Goal: Information Seeking & Learning: Learn about a topic

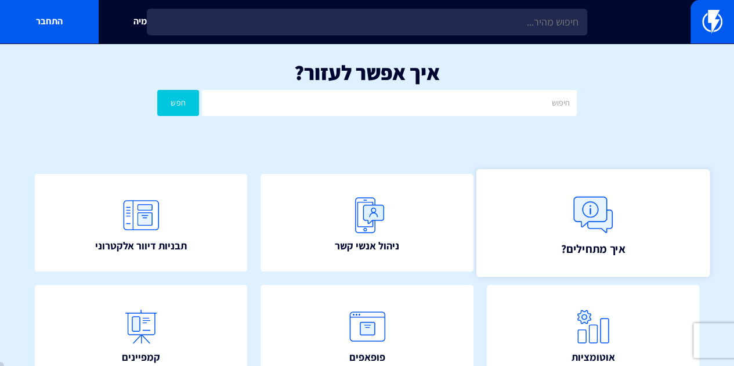
click at [561, 219] on link "איך מתחילים?" at bounding box center [593, 223] width 234 height 108
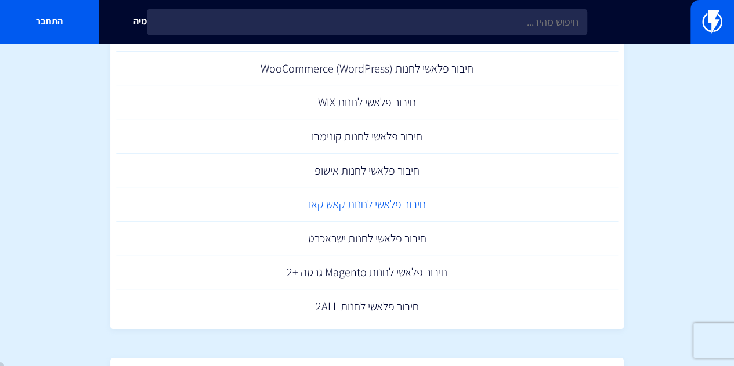
scroll to position [406, 0]
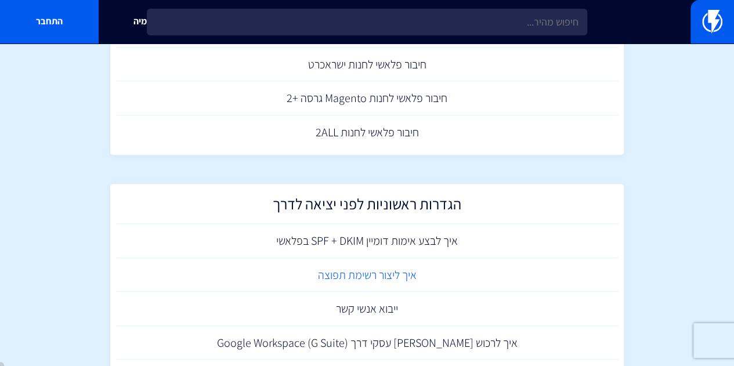
click at [381, 278] on link "איך ליצור רשימת תפוצה" at bounding box center [367, 275] width 502 height 34
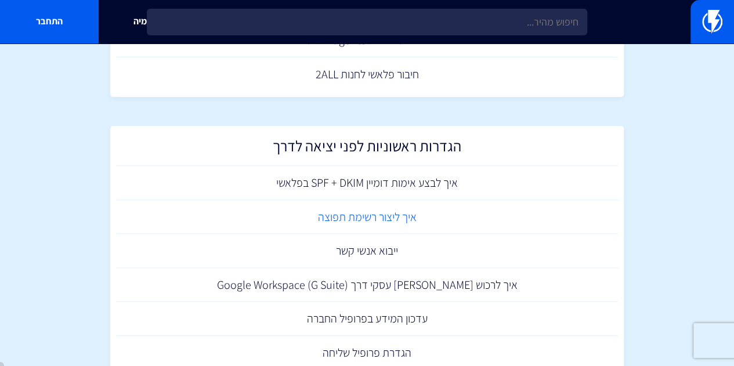
scroll to position [522, 0]
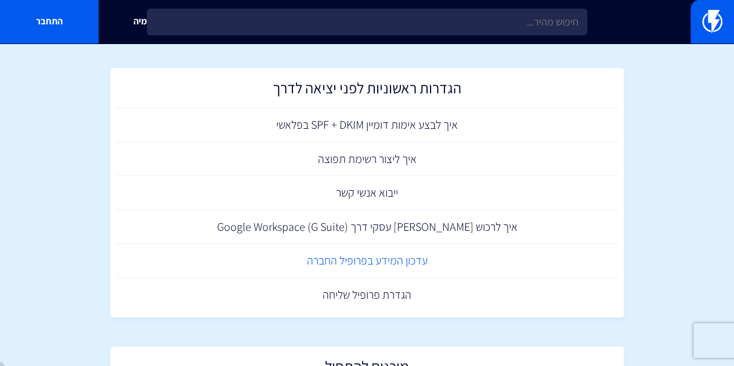
click at [406, 266] on link "עדכון המידע בפרופיל החברה" at bounding box center [367, 261] width 502 height 34
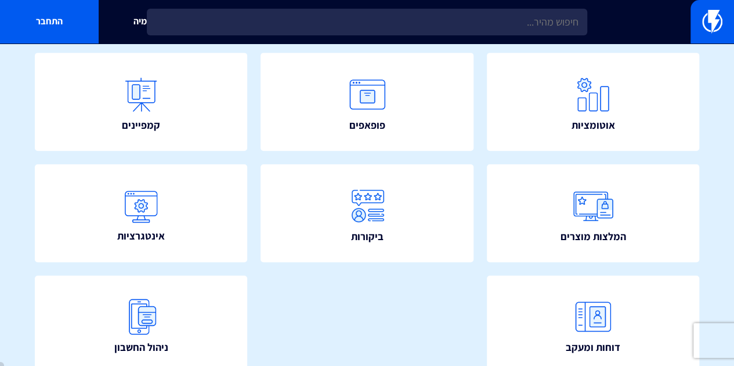
scroll to position [287, 0]
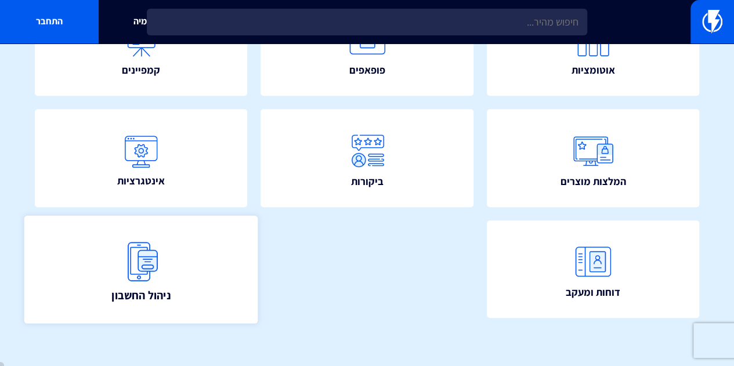
click at [158, 287] on span "ניהול החשבון" at bounding box center [140, 295] width 59 height 16
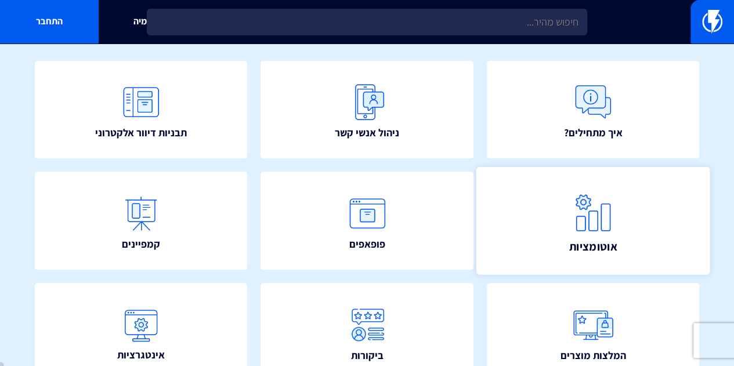
scroll to position [0, 0]
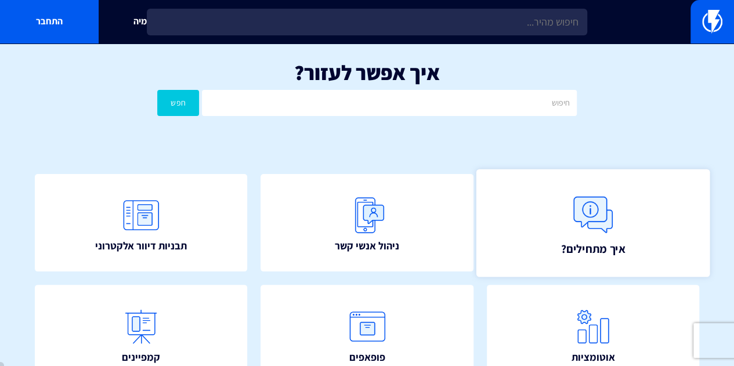
click at [523, 244] on link "איך מתחילים?" at bounding box center [593, 223] width 234 height 108
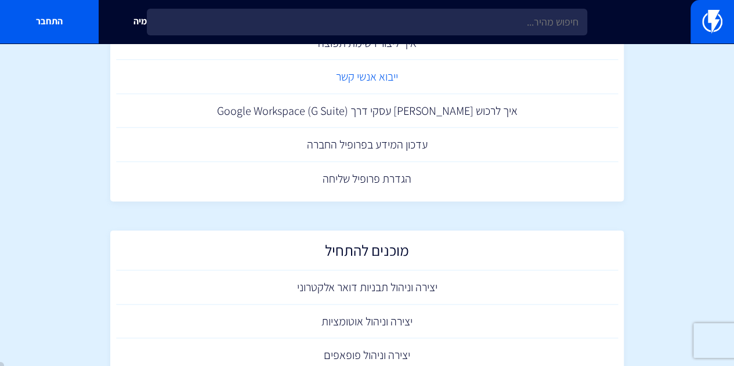
scroll to position [747, 0]
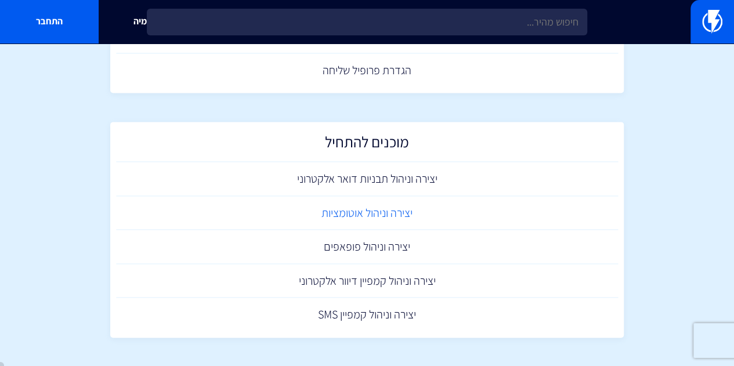
click at [385, 221] on link "יצירה וניהול אוטומציות" at bounding box center [367, 213] width 502 height 34
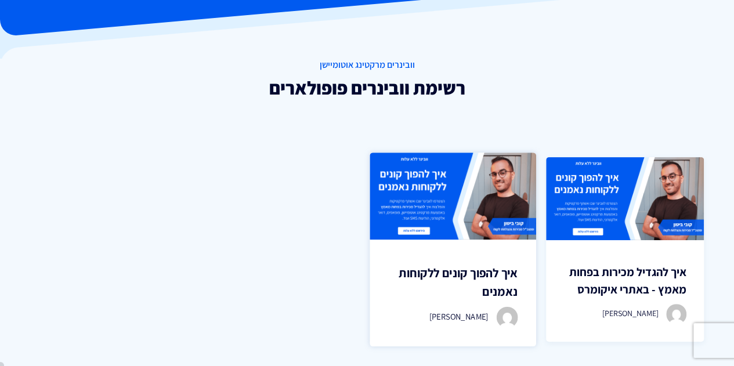
scroll to position [174, 0]
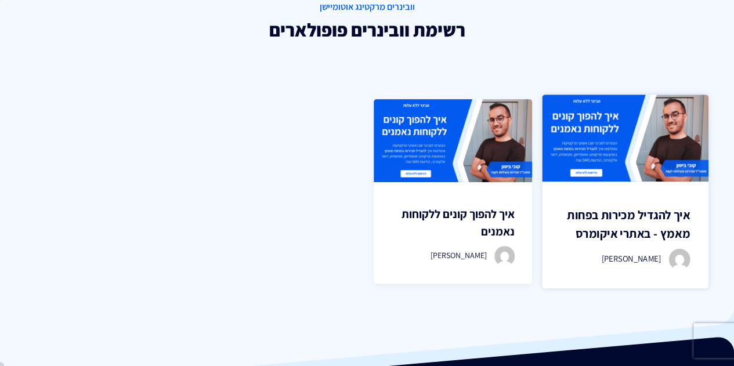
click at [625, 165] on img at bounding box center [625, 138] width 166 height 87
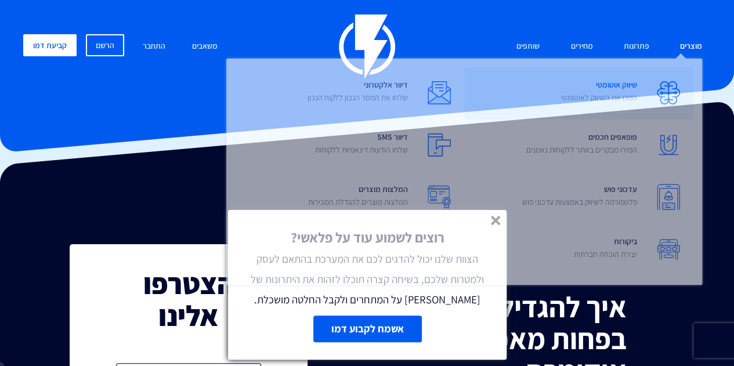
click at [629, 96] on p "הפכו את השיווק לאוטומטי" at bounding box center [599, 98] width 76 height 12
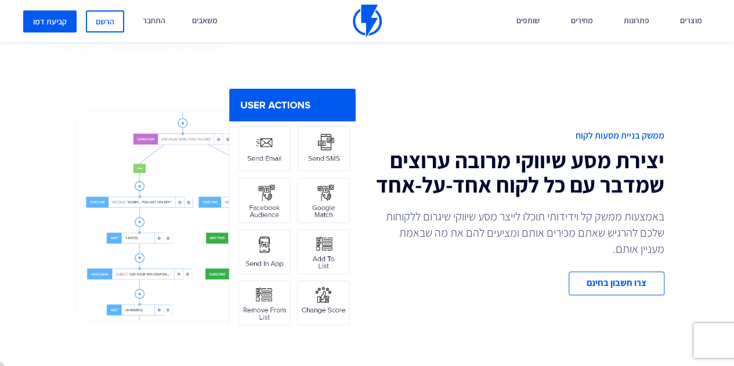
scroll to position [464, 0]
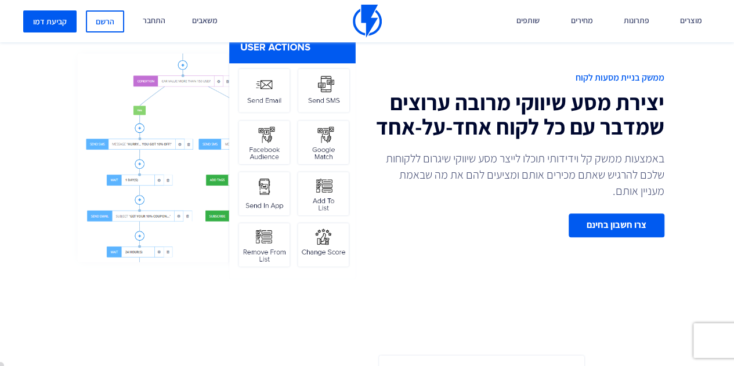
click at [587, 230] on link "צרו חשבון בחינם" at bounding box center [616, 225] width 96 height 24
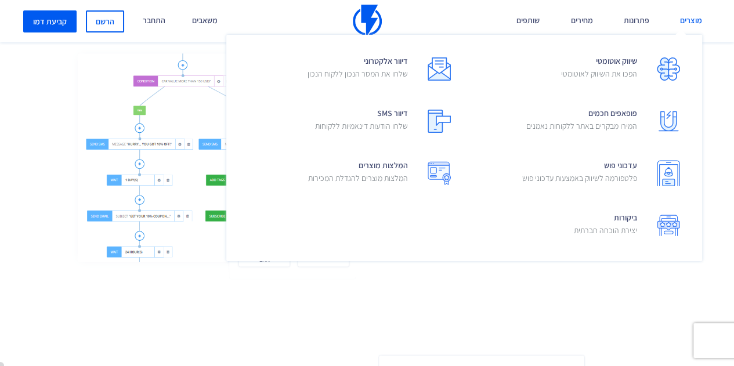
click at [695, 20] on link "מוצרים" at bounding box center [690, 21] width 39 height 42
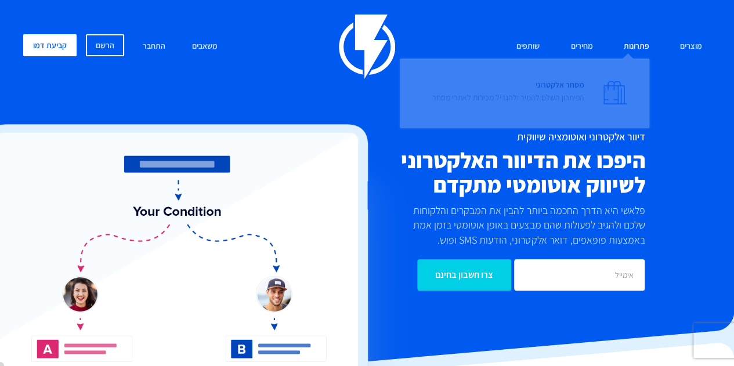
click at [642, 45] on link "פתרונות" at bounding box center [636, 46] width 43 height 25
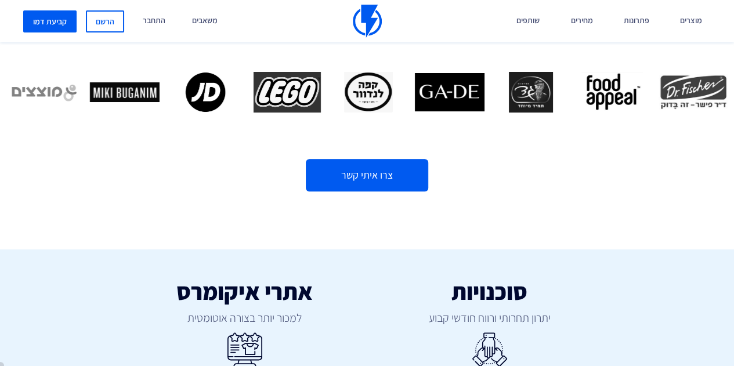
scroll to position [580, 0]
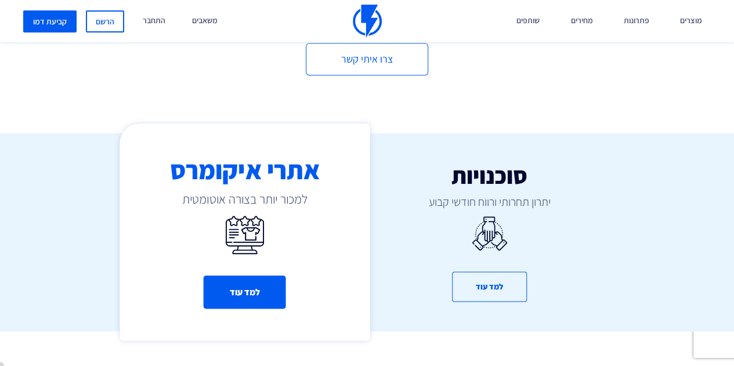
click at [233, 292] on button "למד עוד" at bounding box center [245, 292] width 82 height 33
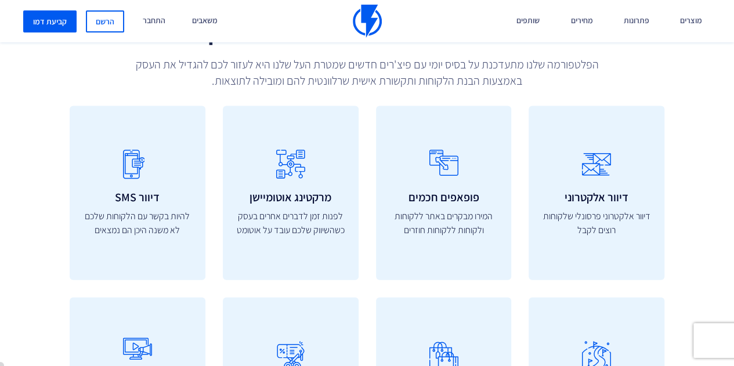
scroll to position [3596, 0]
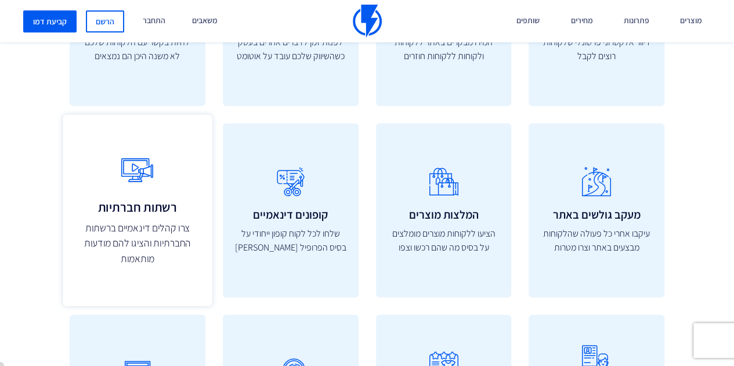
click at [179, 221] on p "צרו קהלים דינאמיים ברשתות החברתיות והציגו להם מודעות מותאמות" at bounding box center [137, 244] width 124 height 46
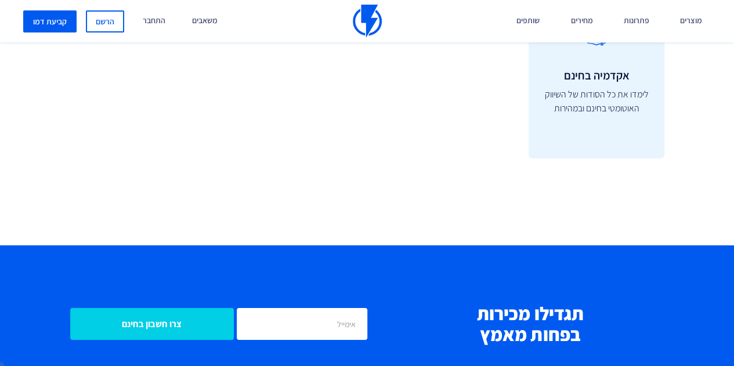
scroll to position [4060, 0]
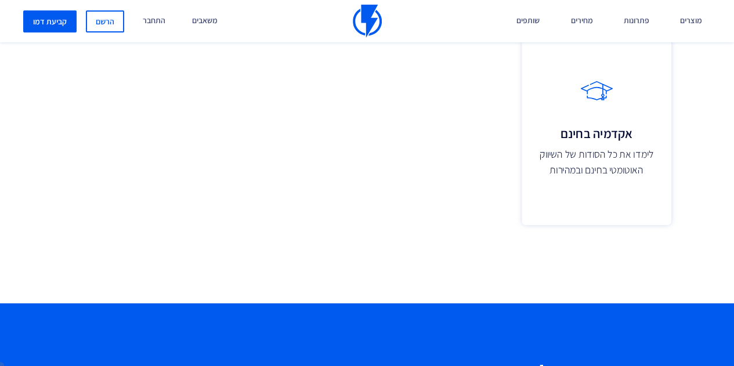
click at [584, 147] on p "לימדו את כל הסודות של השיווק האוטומטי בחינם ובמהירות" at bounding box center [597, 162] width 124 height 31
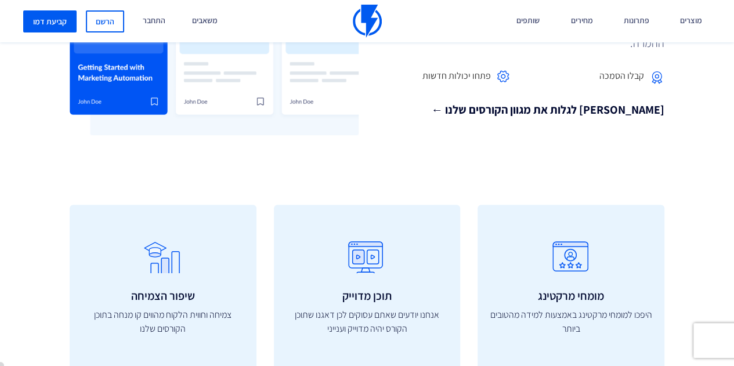
scroll to position [348, 0]
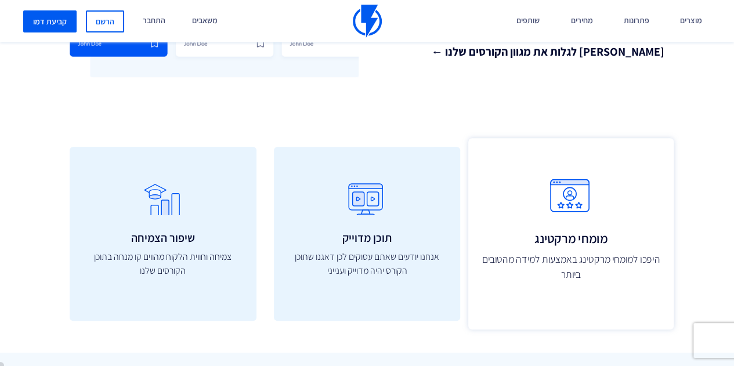
click at [592, 212] on icon at bounding box center [571, 202] width 180 height 46
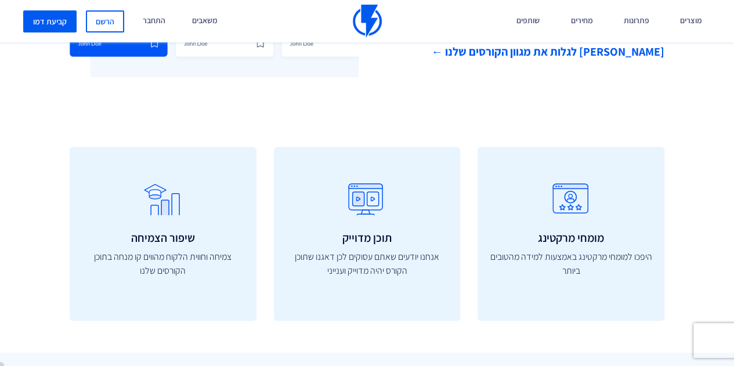
click at [528, 54] on link "בואו לגלות את מגוון הקורסים שלנו ←" at bounding box center [520, 52] width 289 height 17
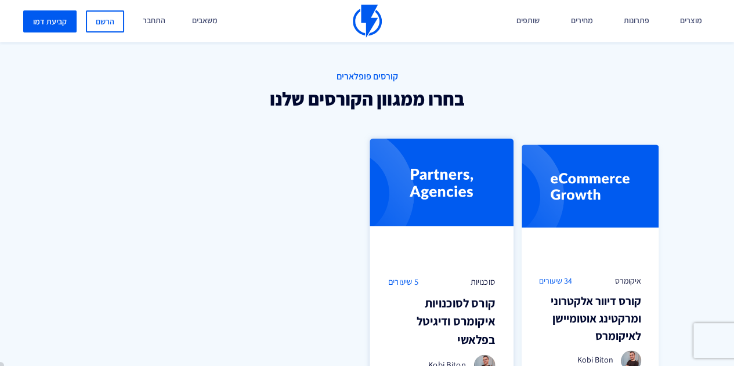
scroll to position [758, 0]
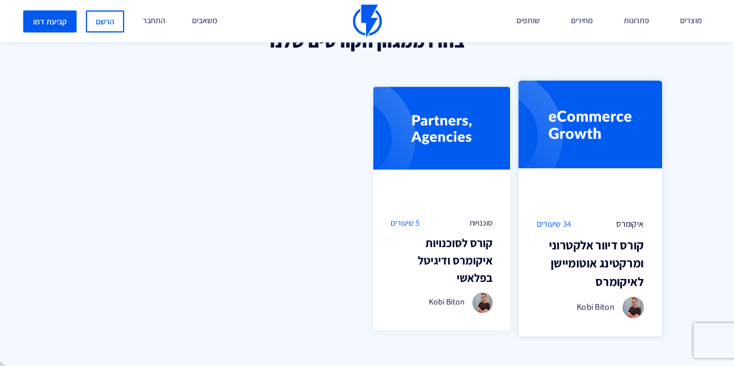
click at [604, 238] on h3 "קורס דיוור אלקטרוני ומרקטינג אוטומיישן לאיקומרס" at bounding box center [590, 262] width 107 height 55
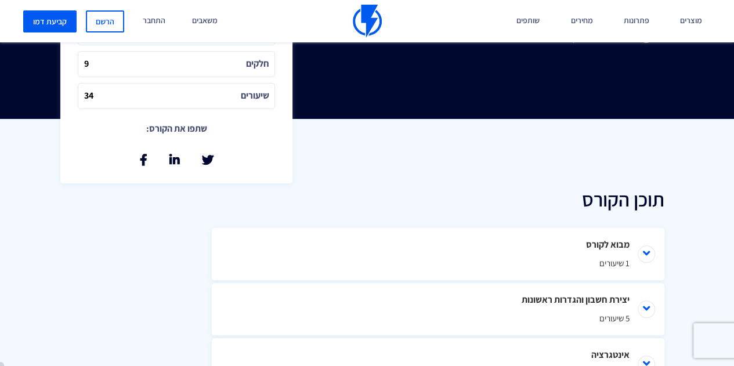
scroll to position [464, 0]
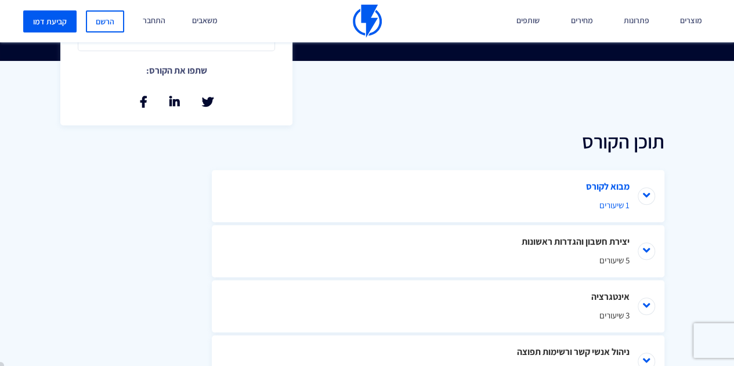
click at [604, 200] on span "1 שיעורים" at bounding box center [438, 205] width 383 height 12
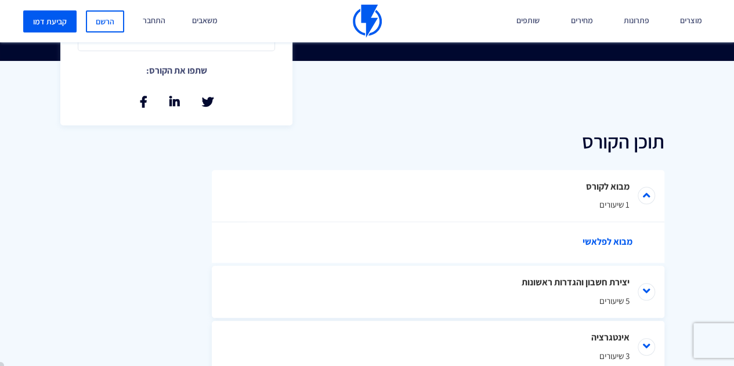
click at [607, 242] on link "מבוא לפלאשי" at bounding box center [444, 242] width 394 height 41
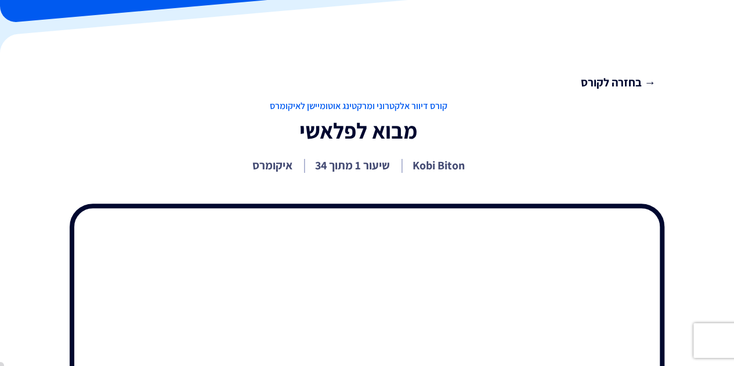
scroll to position [71, 0]
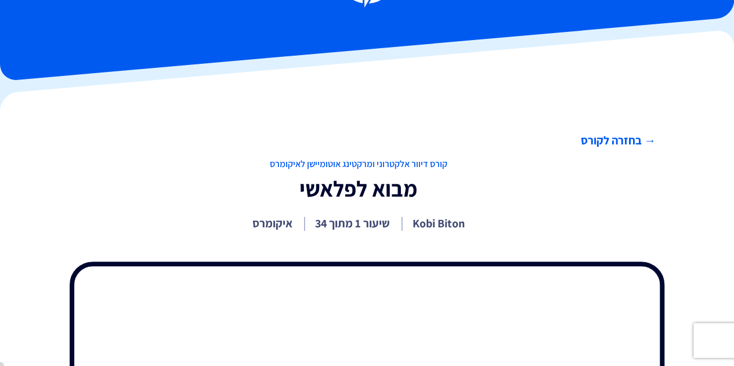
click at [623, 145] on link "→ בחזרה לקורס" at bounding box center [358, 140] width 595 height 17
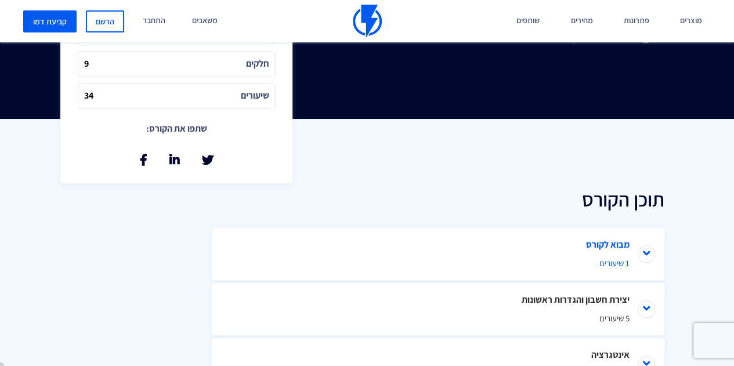
scroll to position [464, 0]
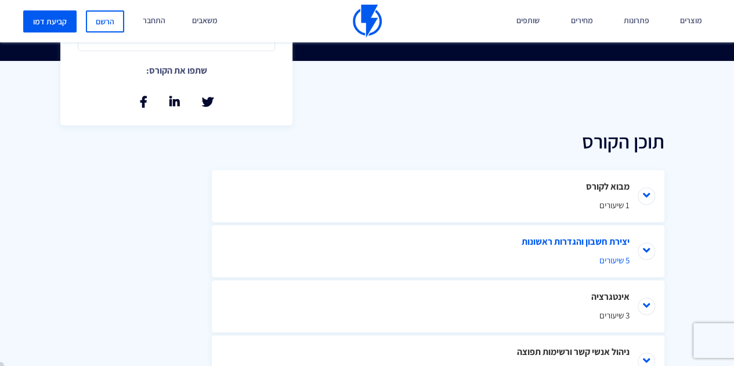
click at [569, 244] on li "יצירת חשבון והגדרות ראשונות 5 שיעורים" at bounding box center [438, 251] width 452 height 52
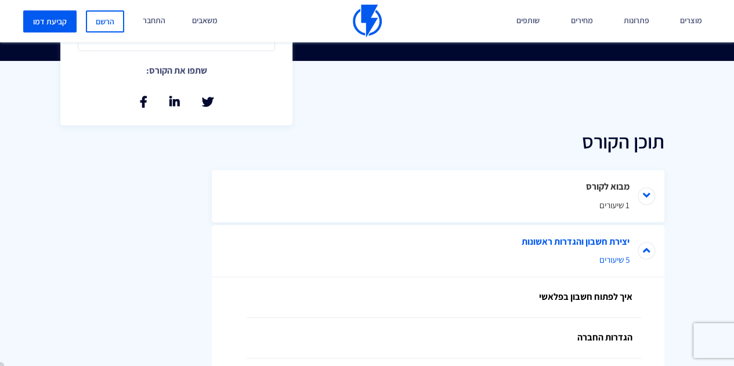
click at [608, 262] on span "5 שיעורים" at bounding box center [438, 259] width 383 height 12
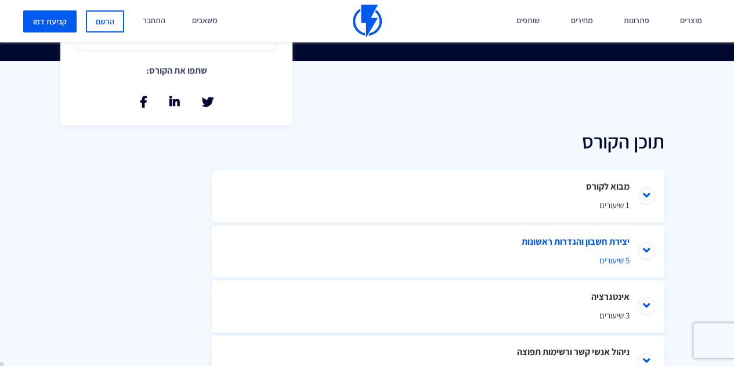
click at [608, 262] on span "5 שיעורים" at bounding box center [438, 260] width 383 height 12
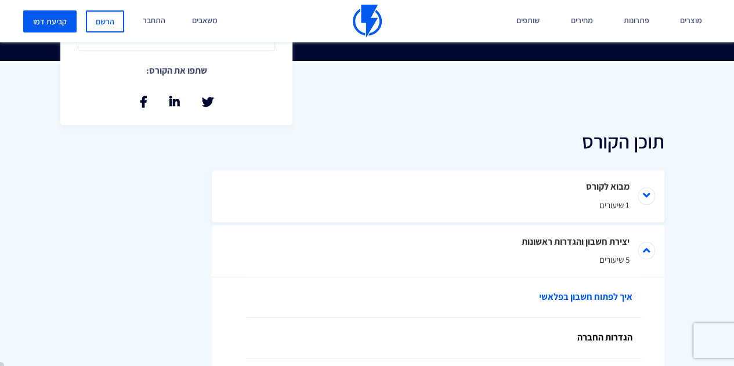
click at [596, 296] on link "איך לפתוח חשבון בפלאשי" at bounding box center [444, 297] width 394 height 41
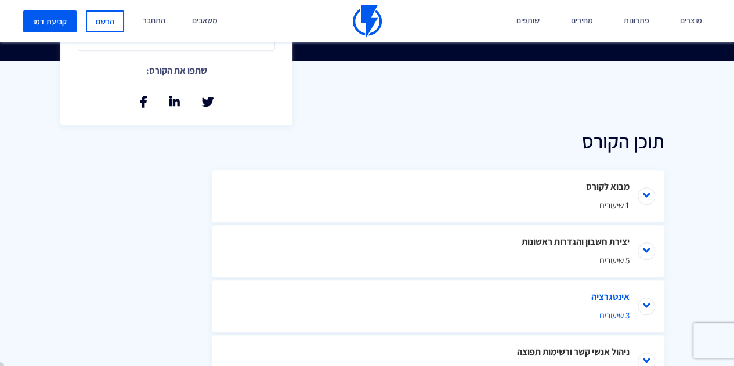
click at [556, 309] on span "3 שיעורים" at bounding box center [438, 315] width 383 height 12
click at [566, 349] on link "יצירת אינטגרציה עם [PERSON_NAME]" at bounding box center [444, 352] width 394 height 41
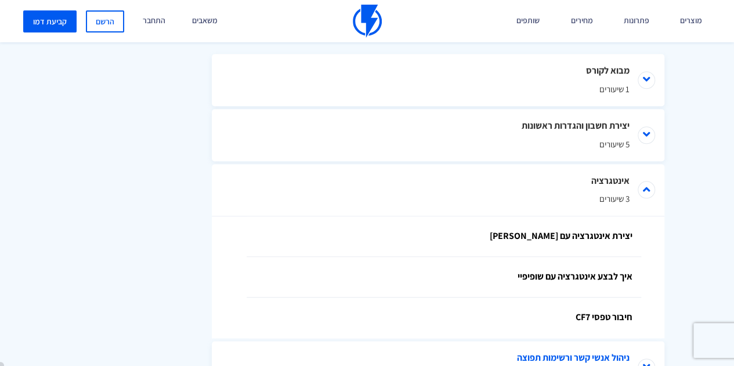
scroll to position [638, 0]
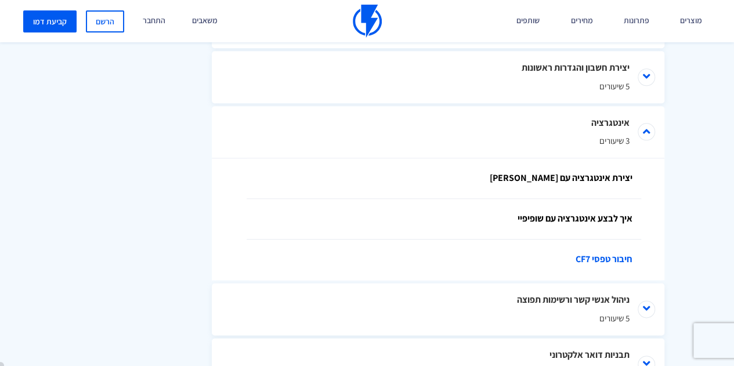
click at [563, 265] on link "חיבור טפסי CF7" at bounding box center [444, 260] width 394 height 41
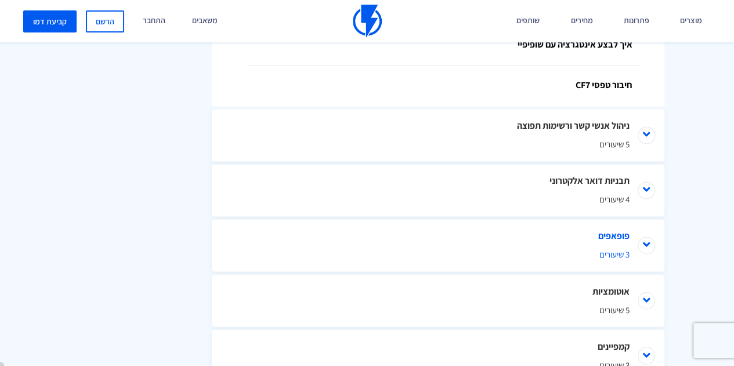
scroll to position [754, 0]
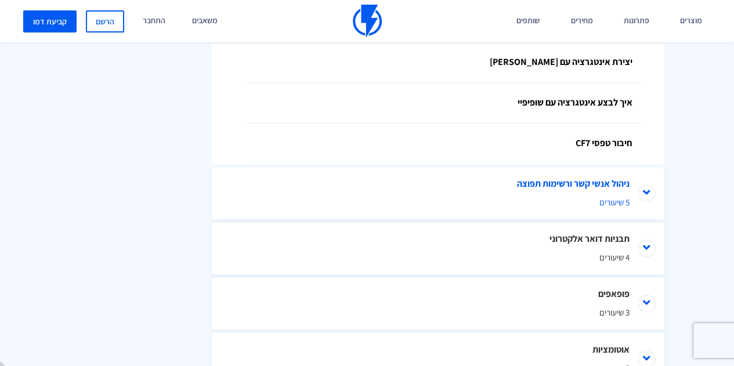
drag, startPoint x: 609, startPoint y: 227, endPoint x: 609, endPoint y: 218, distance: 9.3
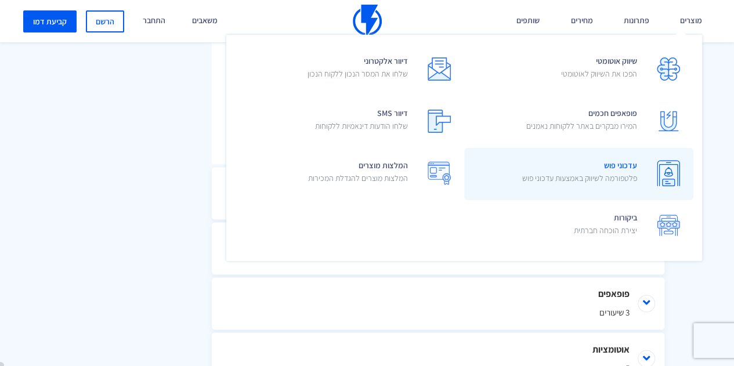
scroll to position [696, 0]
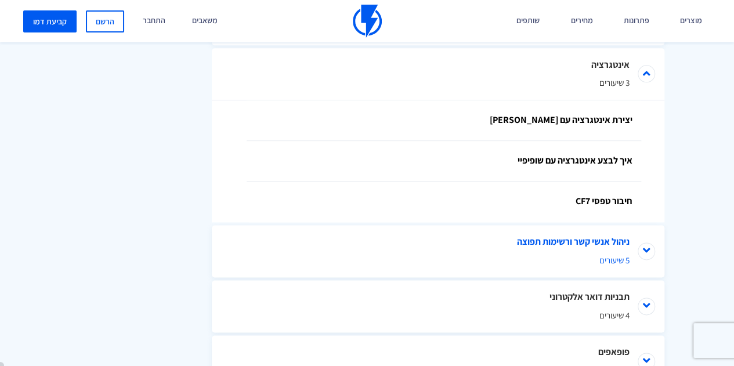
click at [593, 254] on span "5 שיעורים" at bounding box center [438, 260] width 383 height 12
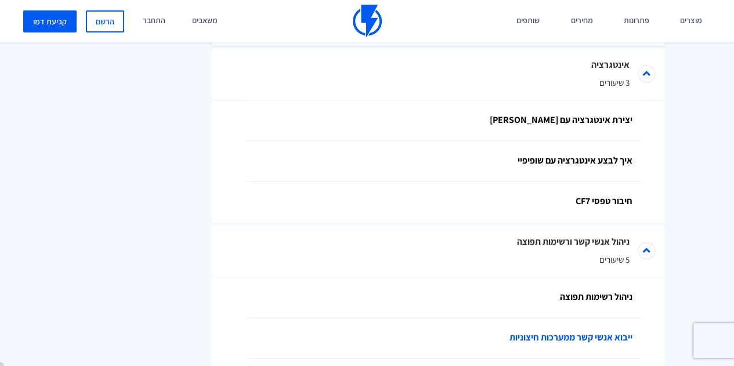
click at [593, 338] on link "ייבוא אנשי קשר ממערכות חיצוניות" at bounding box center [444, 338] width 394 height 41
click at [608, 298] on link "ניהול רשימות תפוצה" at bounding box center [444, 297] width 394 height 41
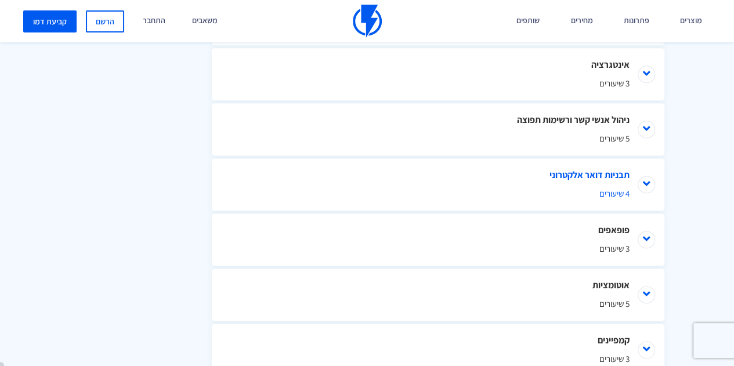
click at [608, 190] on span "4 שיעורים" at bounding box center [438, 193] width 383 height 12
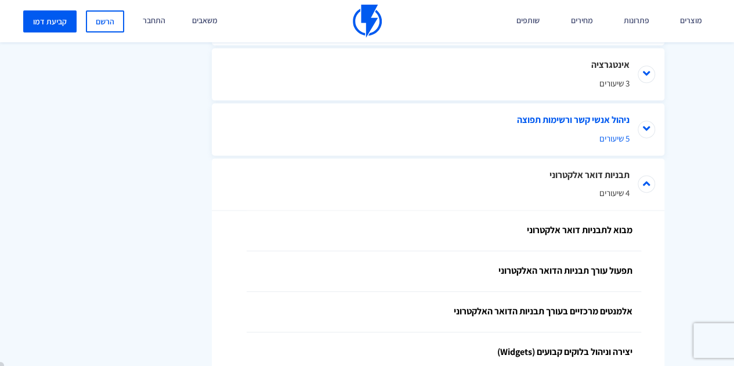
click at [600, 141] on span "5 שיעורים" at bounding box center [438, 138] width 383 height 12
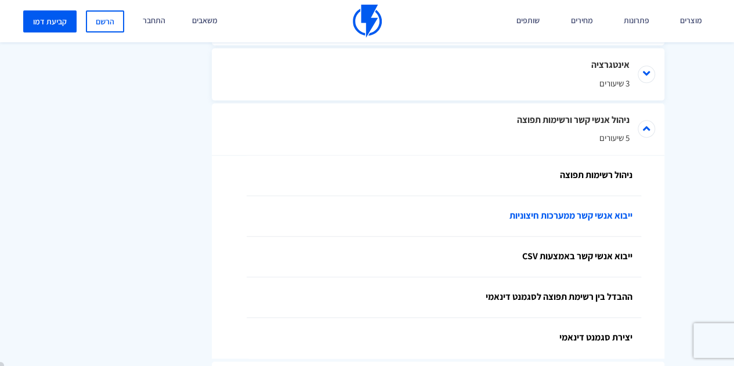
click at [578, 217] on link "ייבוא אנשי קשר ממערכות חיצוניות" at bounding box center [444, 216] width 394 height 41
click at [571, 255] on link "ייבוא אנשי קשר באמצעות CSV" at bounding box center [444, 257] width 394 height 41
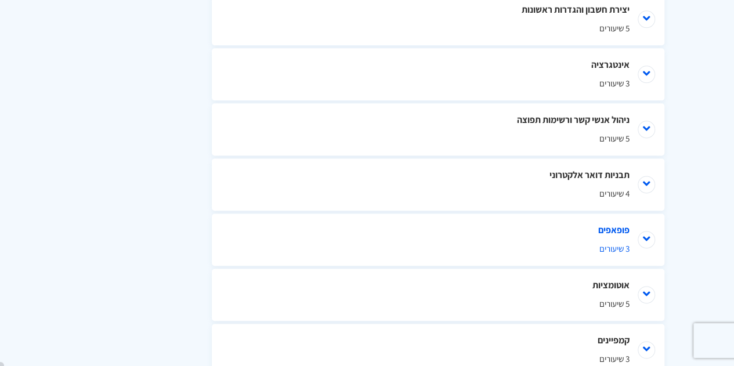
click at [575, 240] on li "פופאפים 3 שיעורים" at bounding box center [438, 239] width 452 height 52
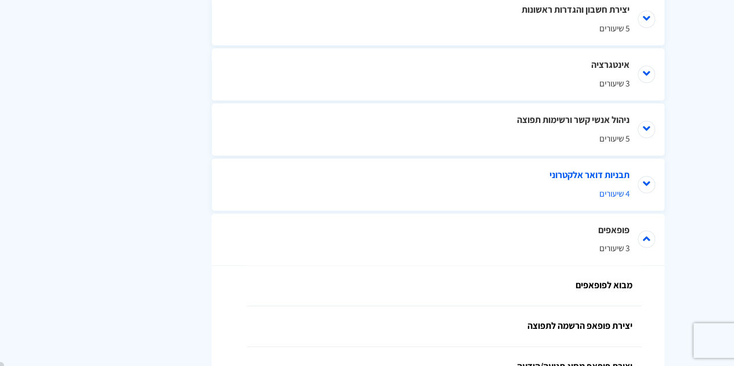
click at [581, 188] on span "4 שיעורים" at bounding box center [438, 193] width 383 height 12
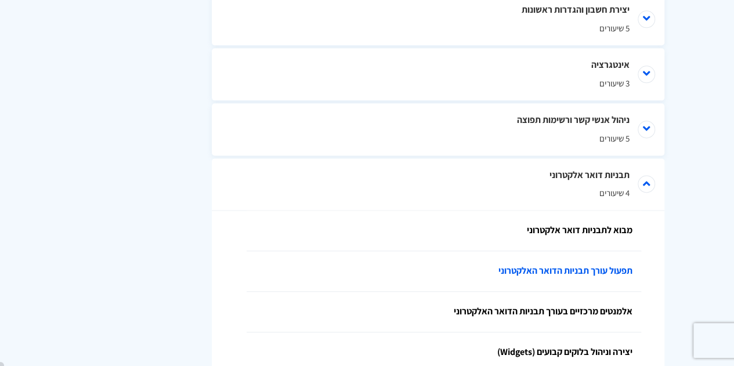
scroll to position [754, 0]
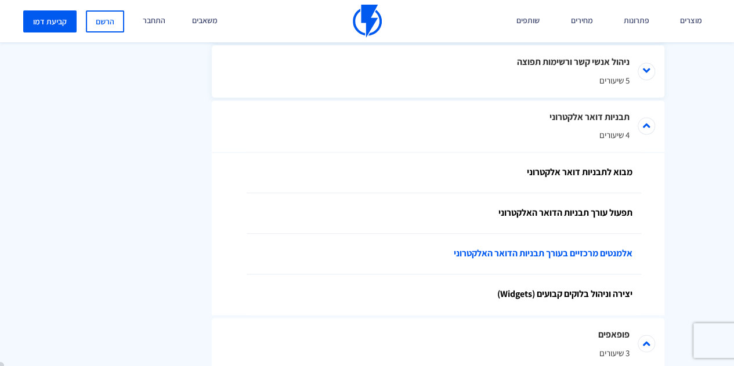
click at [585, 257] on link "אלמנטים מרכזיים בעורך תבניות הדואר האלקטרוני" at bounding box center [444, 254] width 394 height 41
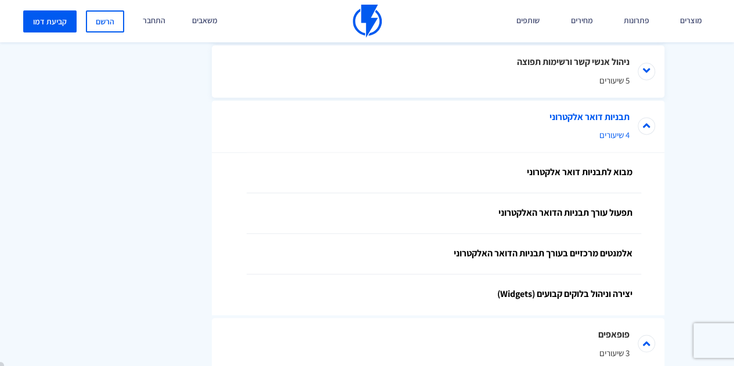
click at [594, 128] on li "תבניות דואר אלקטרוני 4 שיעורים" at bounding box center [438, 126] width 452 height 52
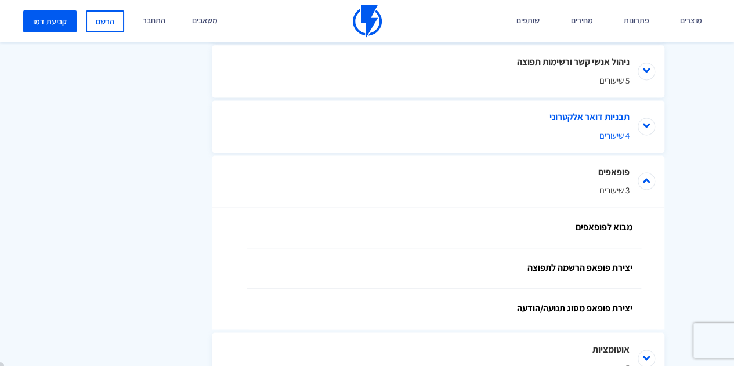
click at [594, 128] on li "תבניות דואר אלקטרוני 4 שיעורים" at bounding box center [438, 126] width 452 height 52
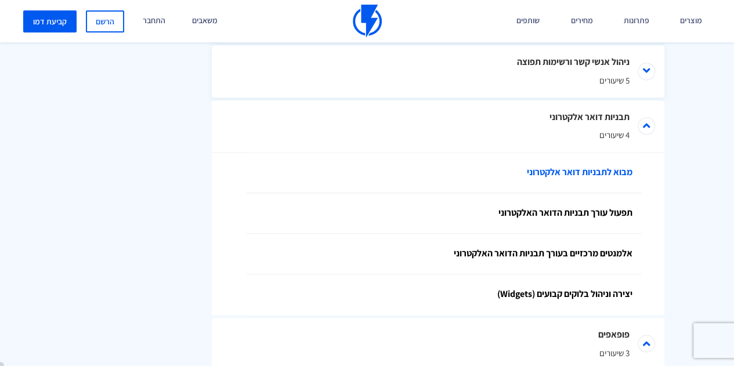
click at [602, 172] on link "מבוא לתבניות דואר אלקטרוני" at bounding box center [444, 173] width 394 height 41
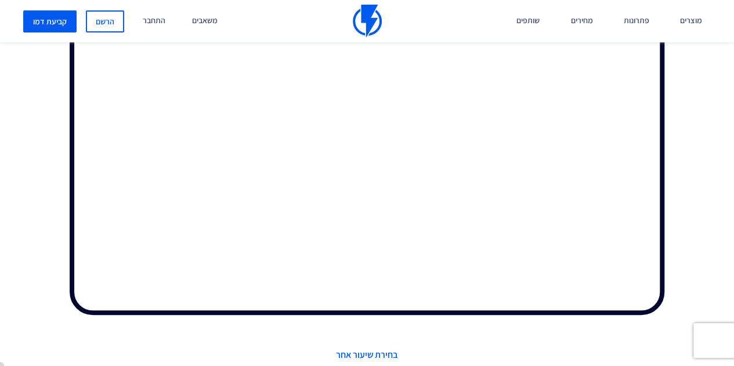
scroll to position [303, 0]
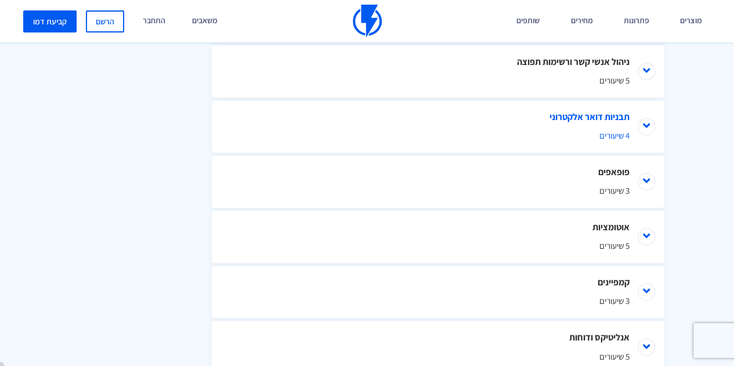
click at [544, 134] on span "4 שיעורים" at bounding box center [438, 135] width 383 height 12
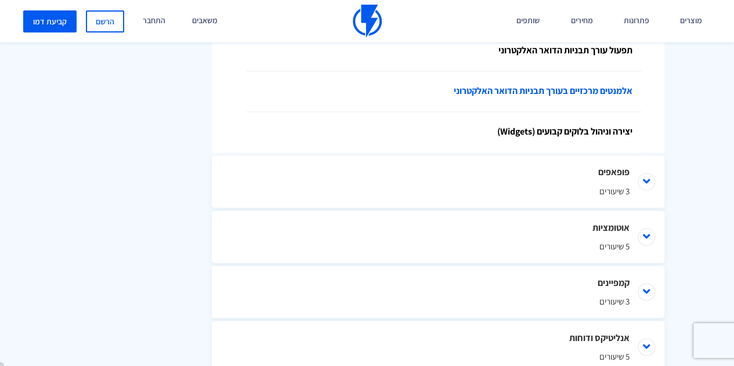
scroll to position [858, 0]
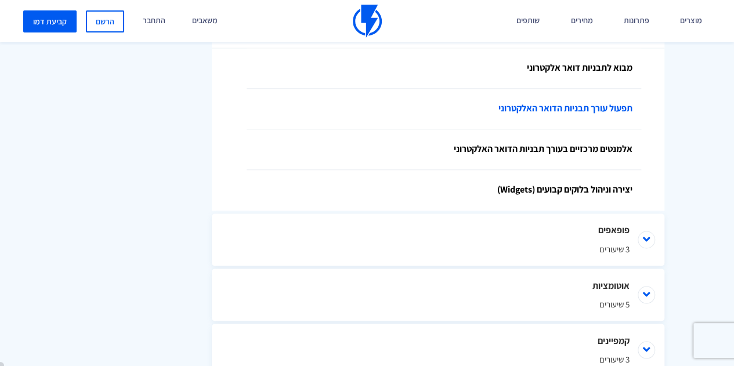
click at [573, 114] on link "תפעול עורך תבניות הדואר האלקטרוני" at bounding box center [444, 109] width 394 height 41
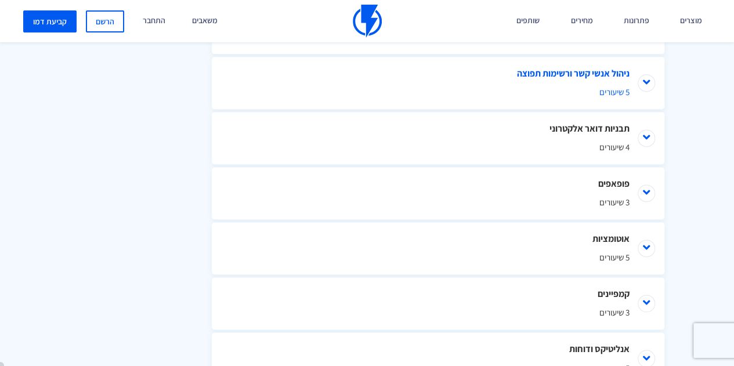
scroll to position [684, 0]
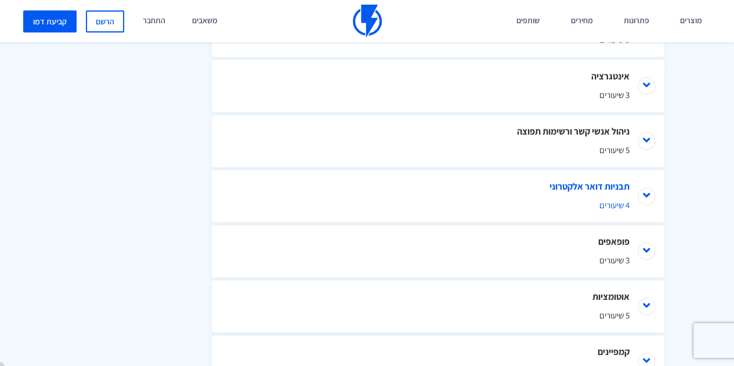
click at [608, 189] on li "תבניות דואר אלקטרוני 4 שיעורים" at bounding box center [438, 196] width 452 height 52
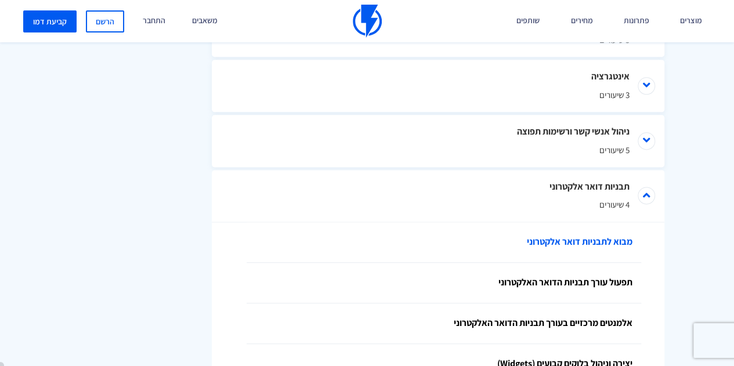
scroll to position [742, 0]
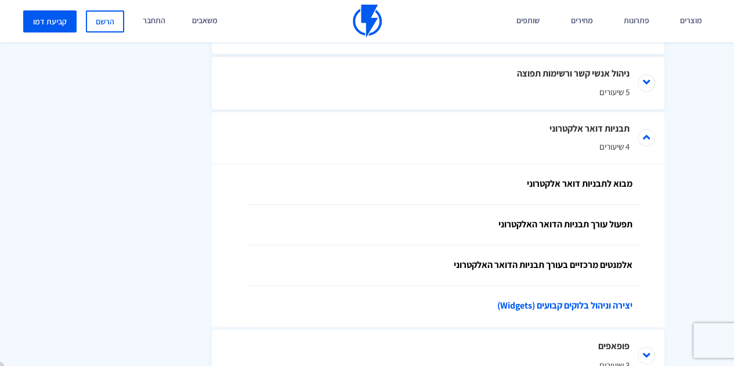
click at [573, 313] on link "יצירה וניהול בלוקים קבועים (Widgets)" at bounding box center [444, 306] width 394 height 41
